Goal: Information Seeking & Learning: Understand process/instructions

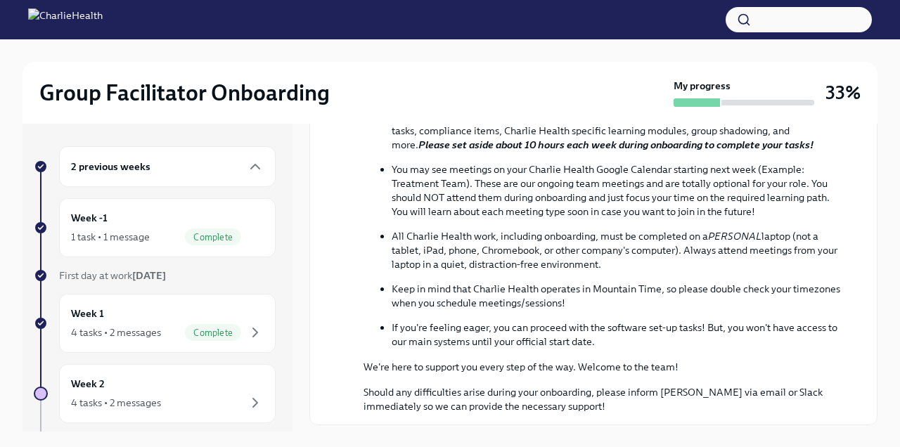
scroll to position [531, 0]
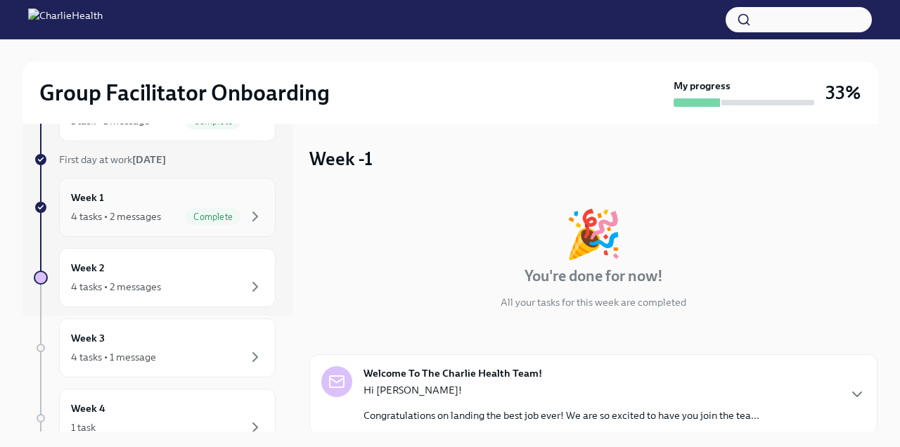
scroll to position [161, 0]
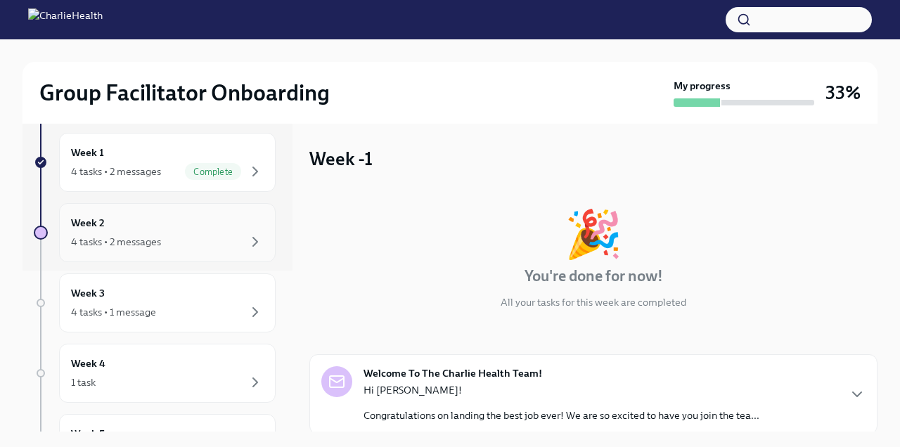
click at [190, 215] on div "Week 2 4 tasks • 2 messages" at bounding box center [167, 232] width 193 height 35
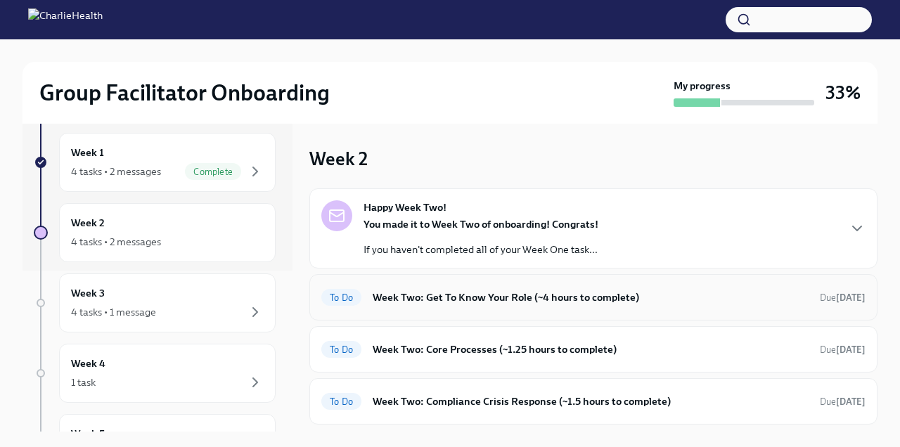
click at [768, 287] on div "To Do Week Two: Get To Know Your Role (~4 hours to complete) Due [DATE]" at bounding box center [593, 297] width 544 height 22
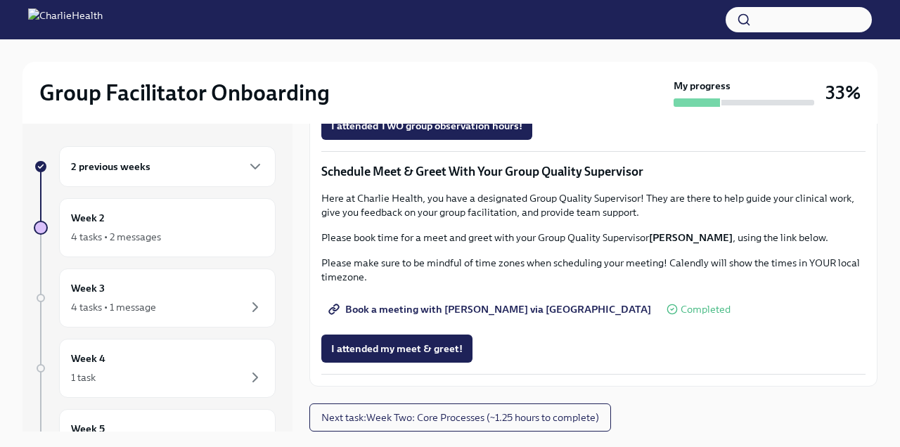
scroll to position [1347, 0]
click at [520, 420] on span "Next task : Week Two: Core Processes (~1.25 hours to complete)" at bounding box center [460, 417] width 278 height 14
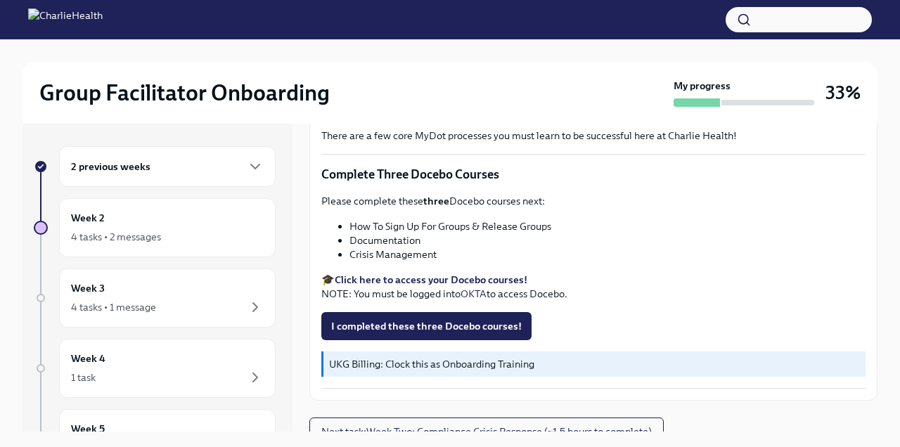
scroll to position [559, 0]
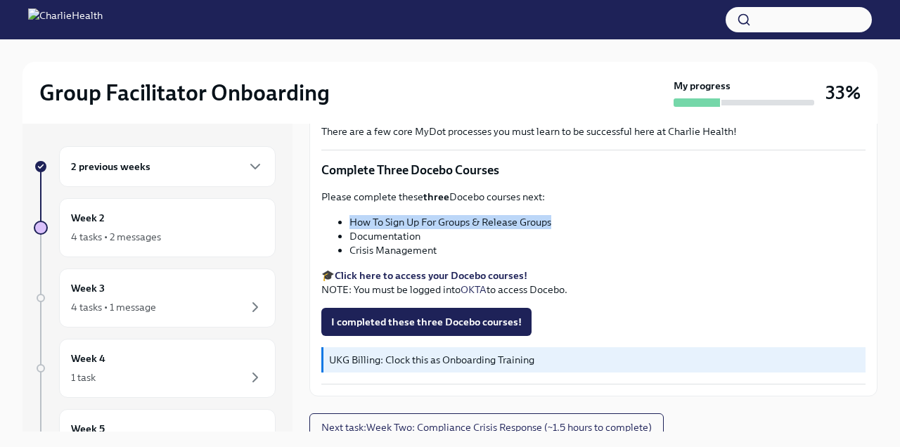
drag, startPoint x: 558, startPoint y: 226, endPoint x: 351, endPoint y: 226, distance: 206.6
click at [351, 226] on li "How To Sign Up For Groups & Release Groups" at bounding box center [607, 222] width 516 height 14
copy li "How To Sign Up For Groups & Release Groups"
click at [525, 221] on li "How To Sign Up For Groups & Release Groups" at bounding box center [607, 222] width 516 height 14
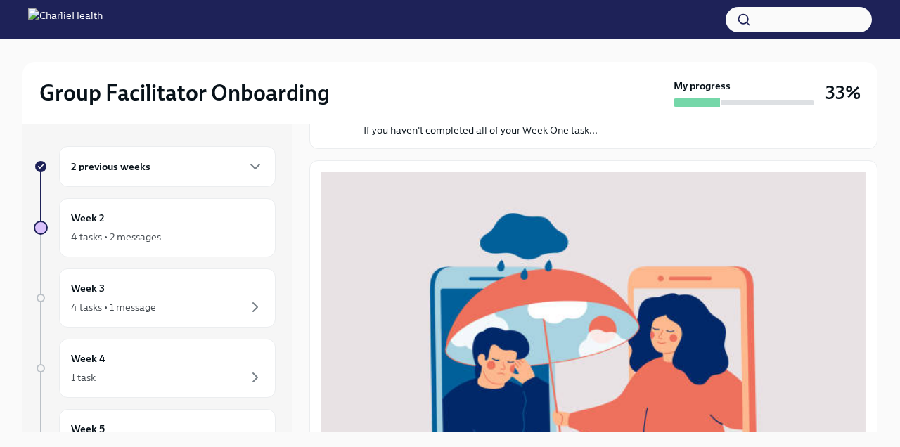
scroll to position [0, 0]
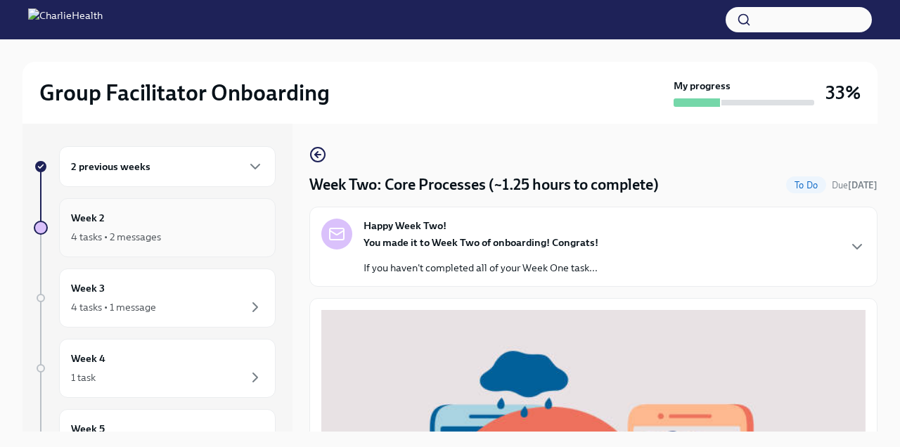
click at [178, 216] on div "Week 2 4 tasks • 2 messages" at bounding box center [167, 227] width 193 height 35
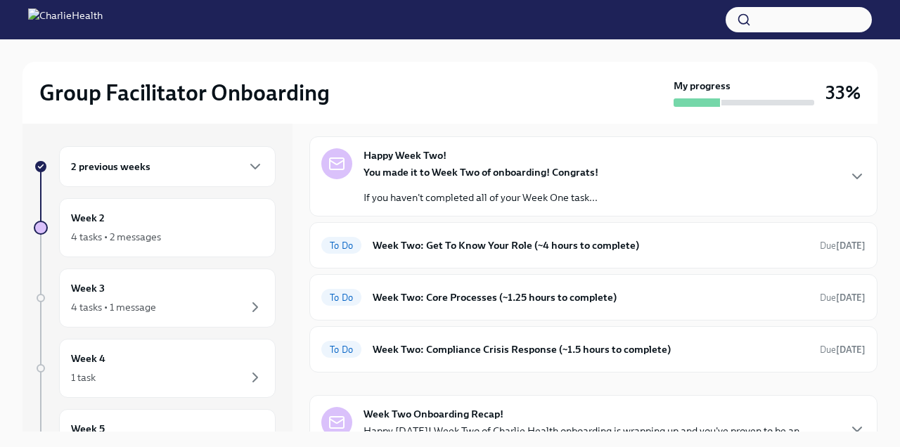
scroll to position [54, 0]
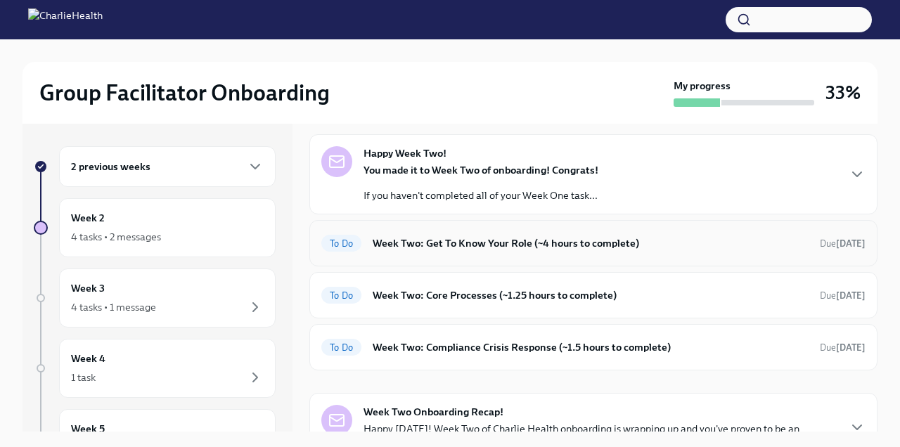
click at [555, 237] on h6 "Week Two: Get To Know Your Role (~4 hours to complete)" at bounding box center [590, 242] width 436 height 15
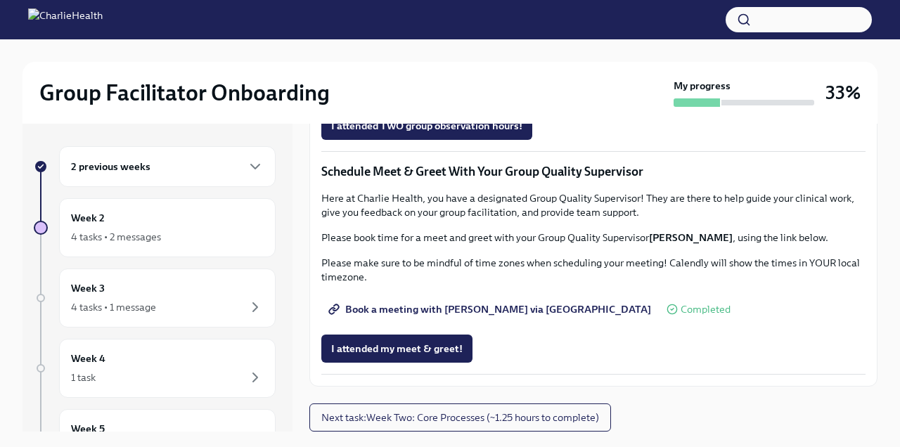
scroll to position [1347, 0]
click at [453, 314] on span "Book a meeting with Denise via Calendly" at bounding box center [491, 309] width 320 height 14
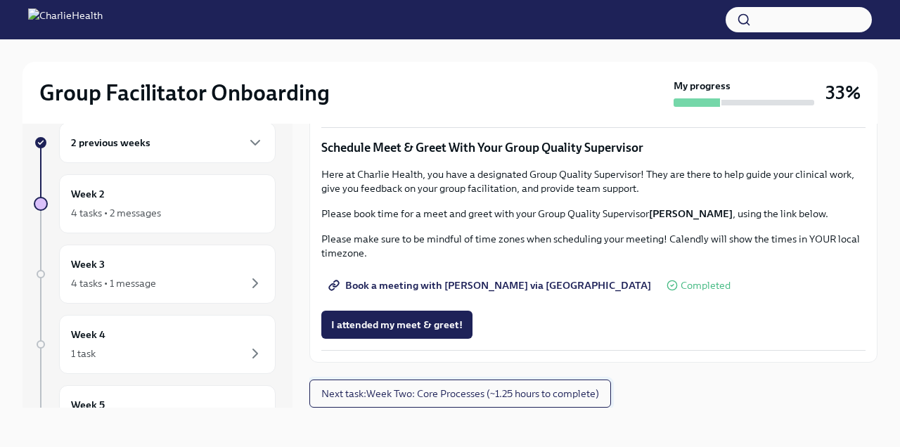
click at [483, 390] on span "Next task : Week Two: Core Processes (~1.25 hours to complete)" at bounding box center [460, 394] width 278 height 14
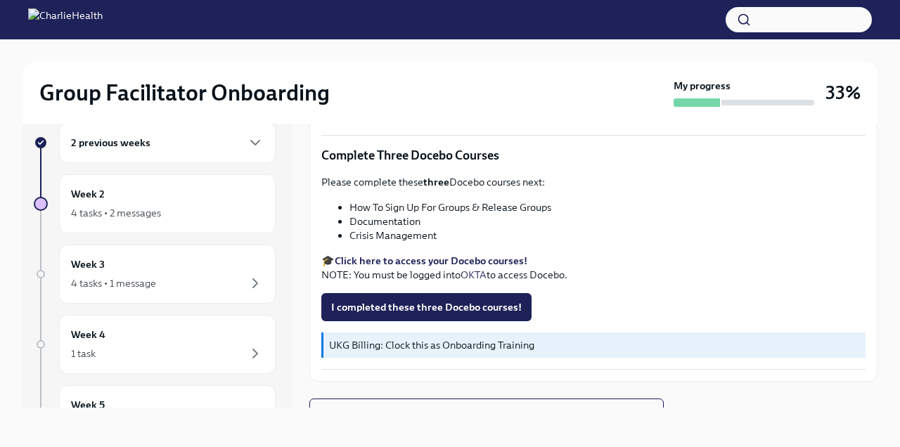
scroll to position [569, 0]
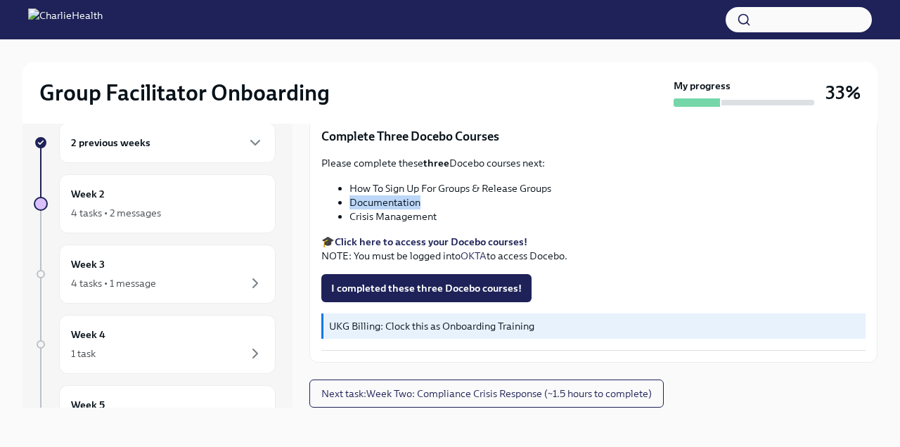
drag, startPoint x: 427, startPoint y: 202, endPoint x: 349, endPoint y: 202, distance: 77.3
click at [349, 202] on li "Documentation" at bounding box center [607, 202] width 516 height 14
copy li "Documentation"
